Goal: Information Seeking & Learning: Learn about a topic

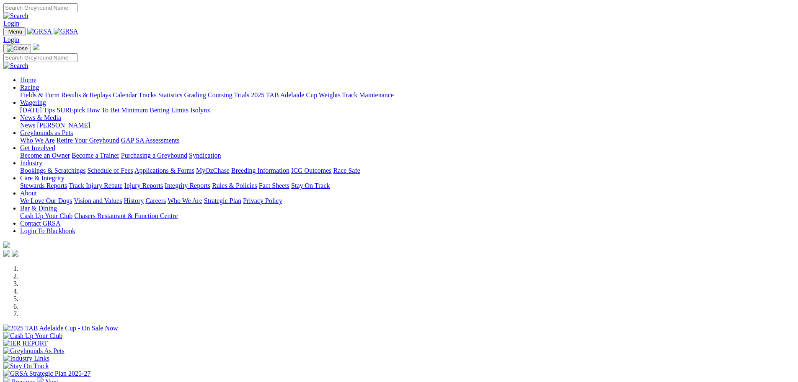
drag, startPoint x: 0, startPoint y: 0, endPoint x: 101, endPoint y: 62, distance: 118.4
click at [60, 91] on link "Fields & Form" at bounding box center [39, 94] width 39 height 7
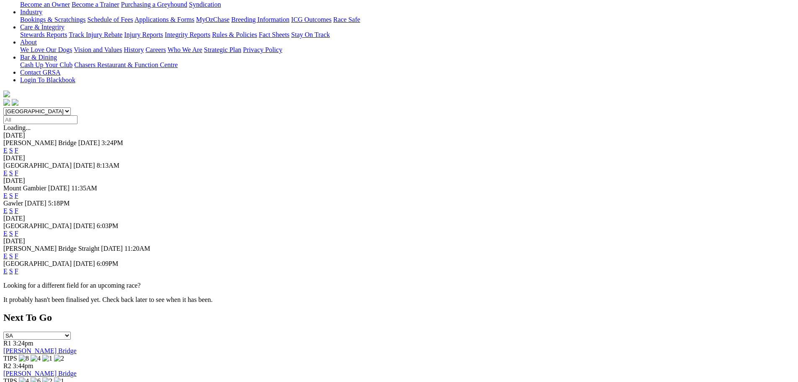
scroll to position [168, 0]
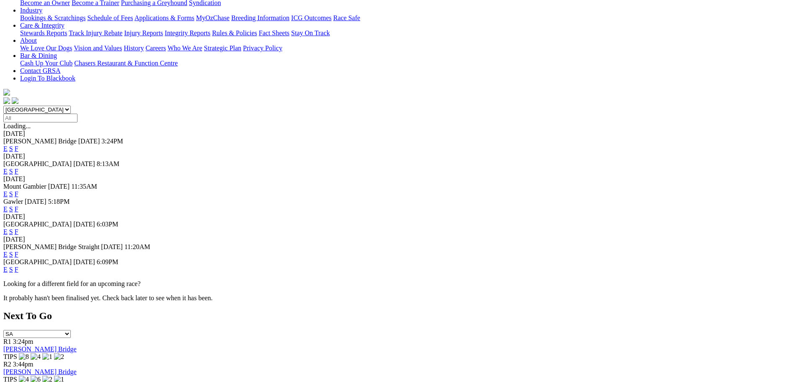
click at [18, 266] on link "F" at bounding box center [17, 269] width 4 height 7
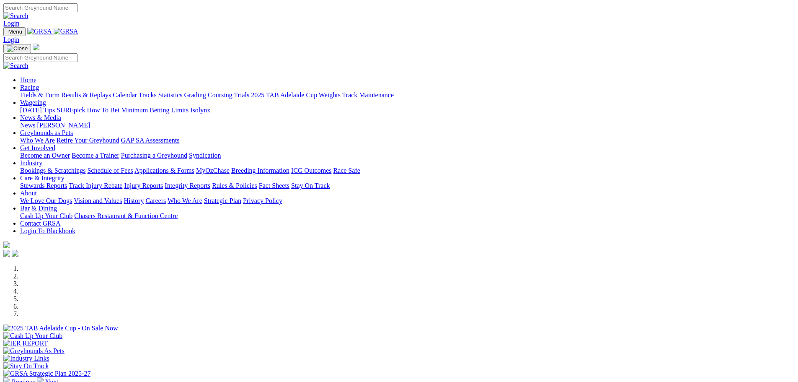
click at [60, 91] on link "Fields & Form" at bounding box center [39, 94] width 39 height 7
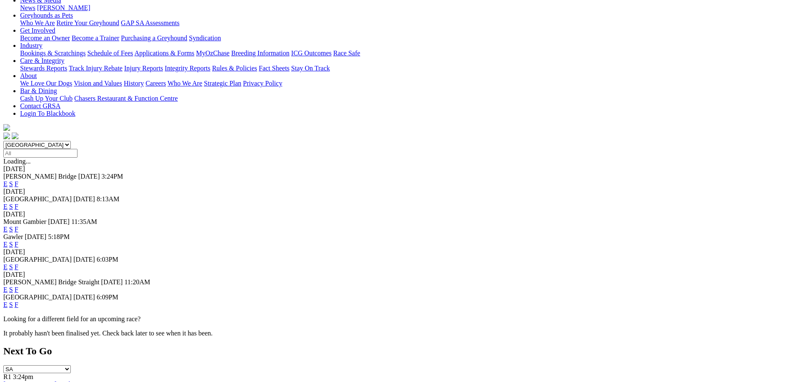
scroll to position [136, 0]
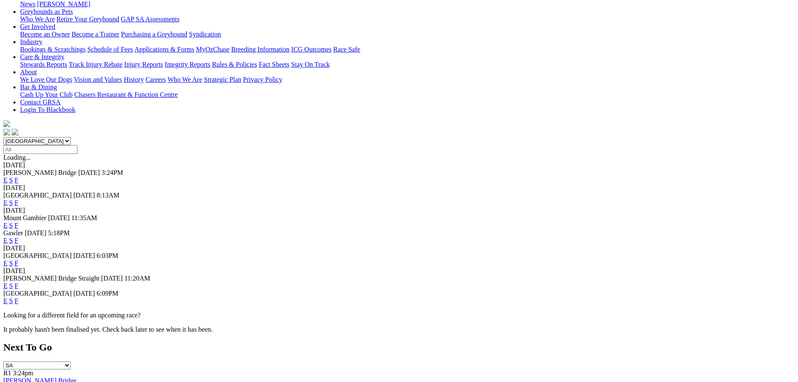
click at [18, 297] on link "F" at bounding box center [17, 300] width 4 height 7
